Goal: Task Accomplishment & Management: Manage account settings

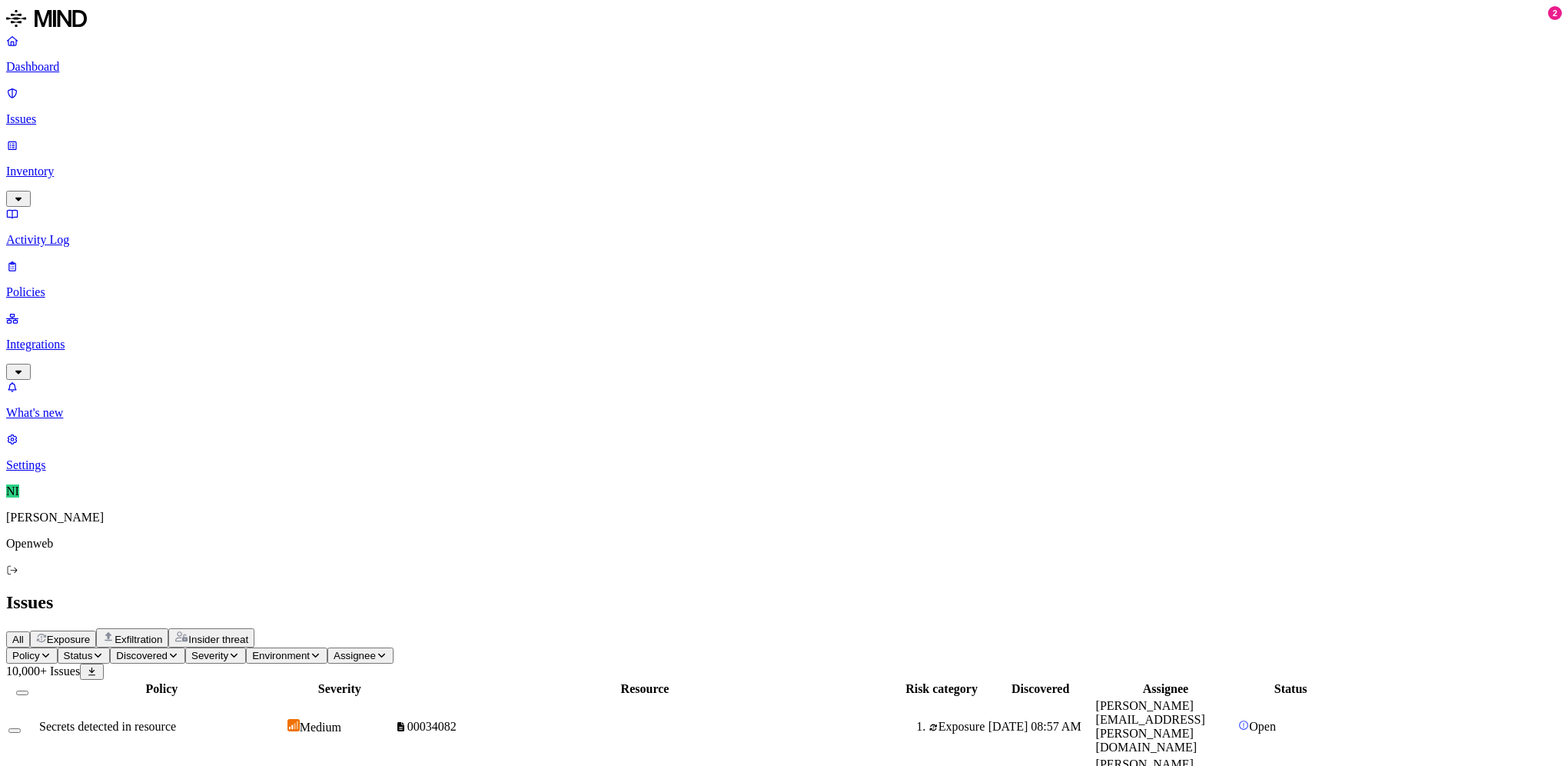
click at [842, 592] on div "Issues" at bounding box center [784, 602] width 1555 height 21
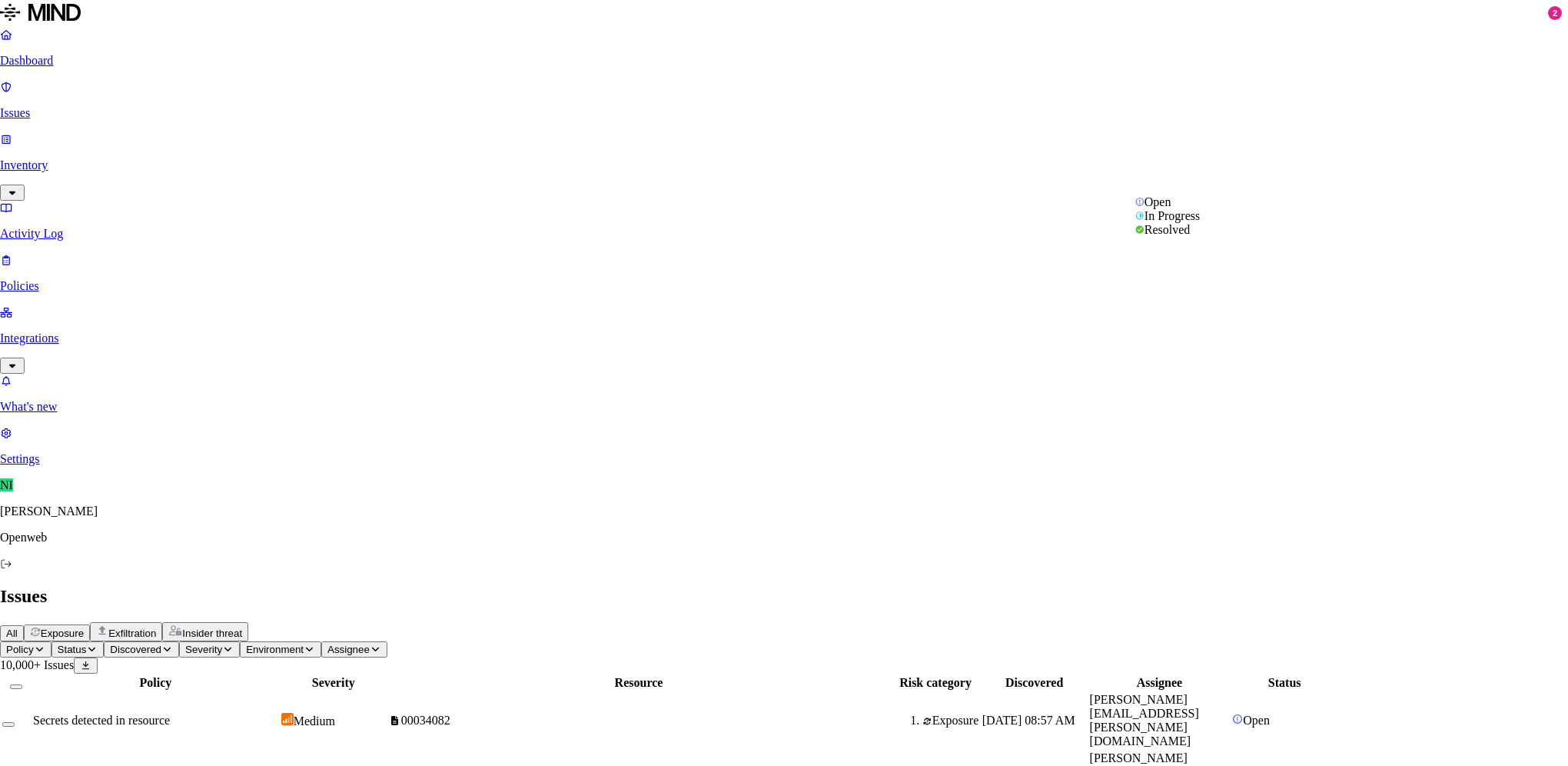
select select "Risk Accepted"
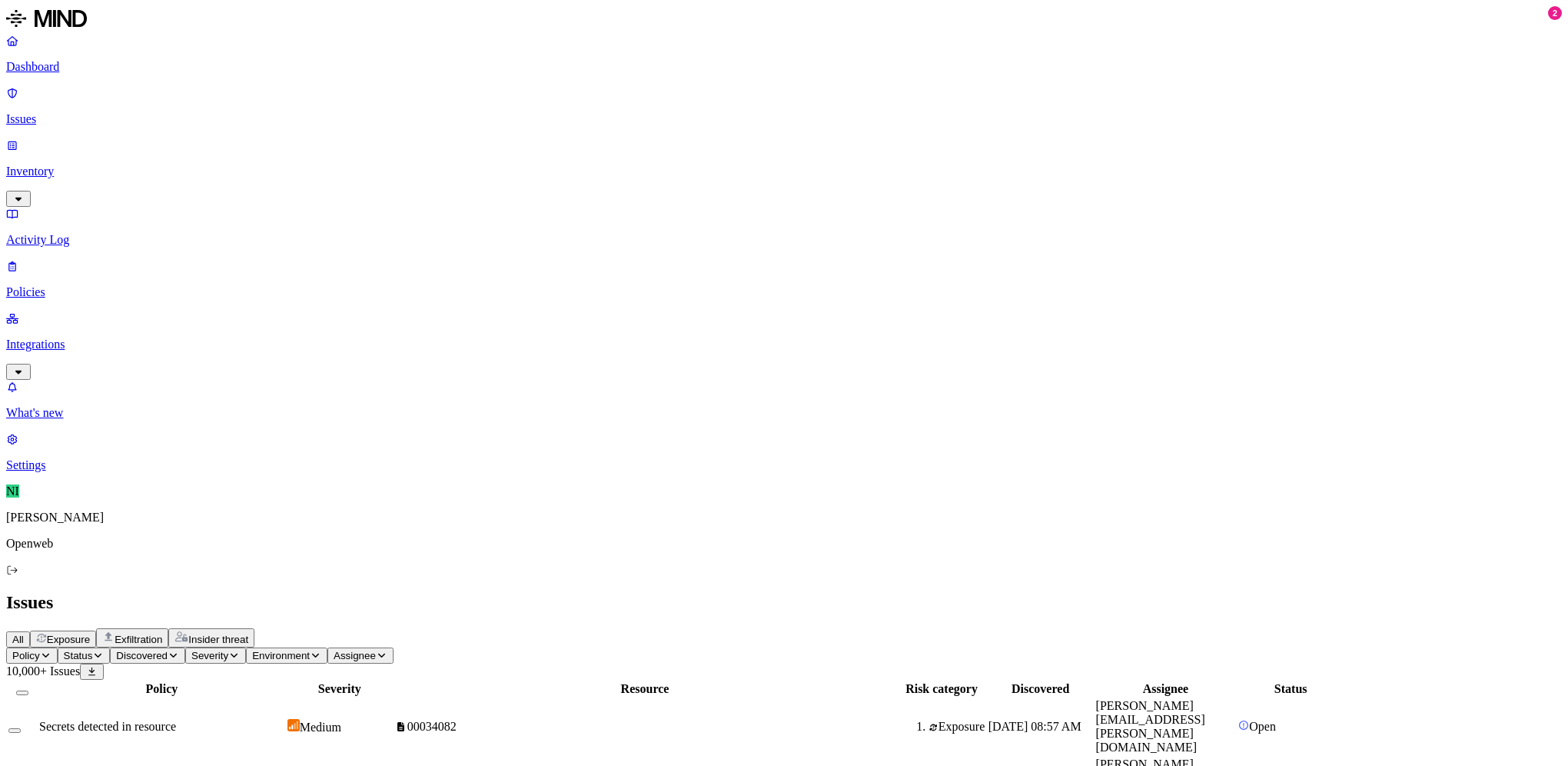
click at [855, 628] on div "All Exposure Exfiltration Insider threat" at bounding box center [784, 637] width 1555 height 19
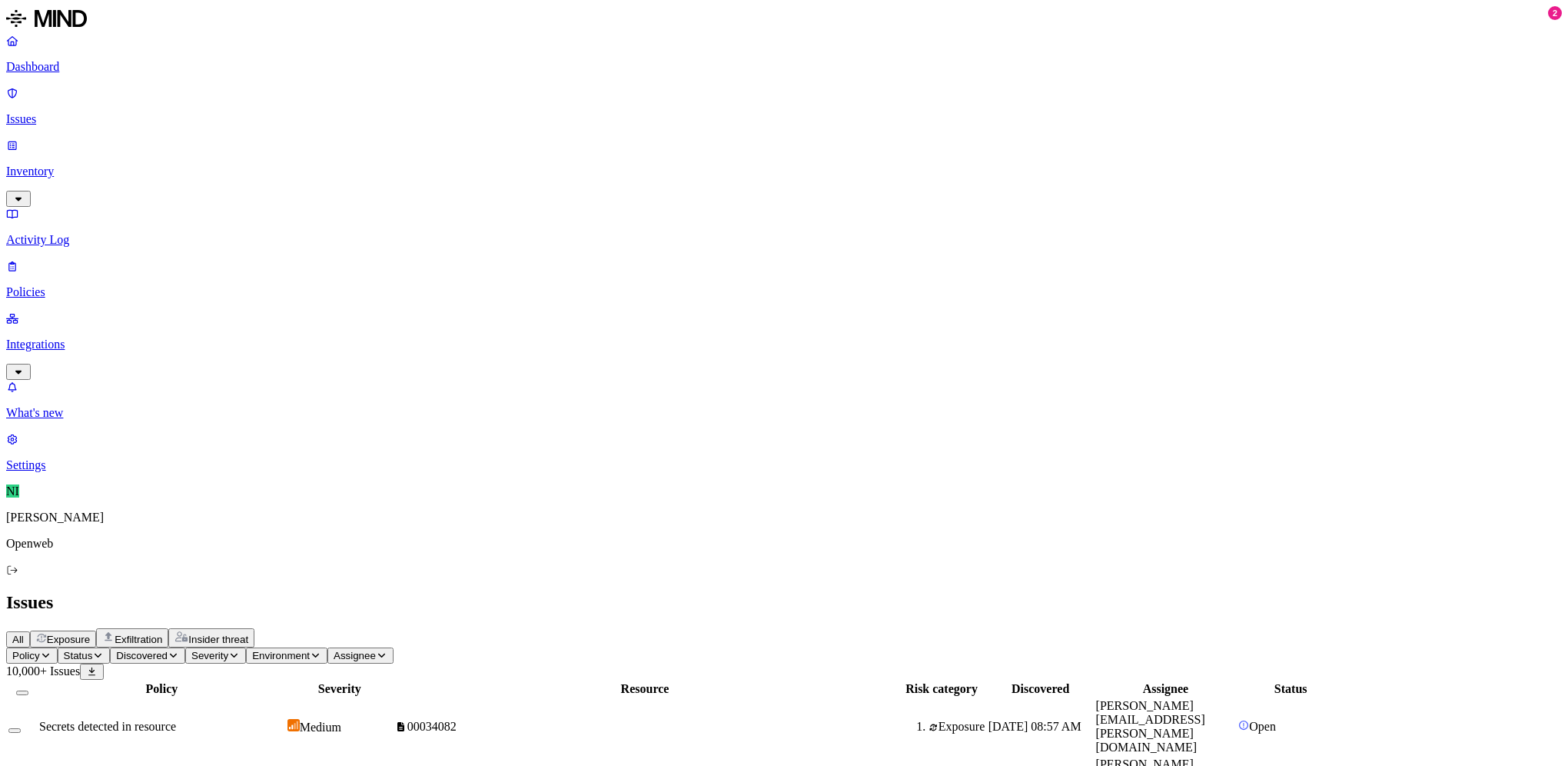
scroll to position [214, 0]
click at [815, 592] on h2 "Issues" at bounding box center [784, 602] width 1555 height 21
